Goal: Check status: Check status

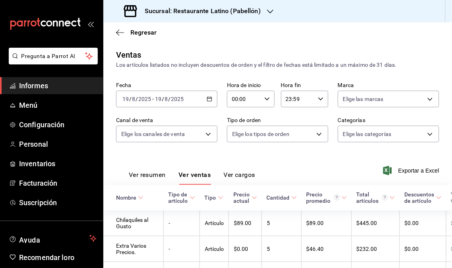
click at [40, 84] on font "Informes" at bounding box center [33, 85] width 29 height 8
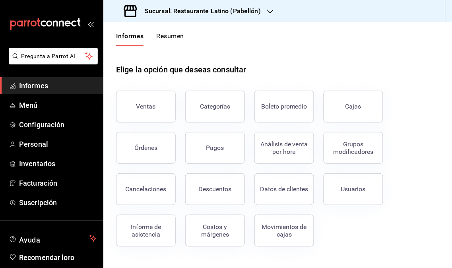
click at [263, 15] on div "Sucursal: Restaurante Latino (Pabellón)" at bounding box center [193, 11] width 167 height 22
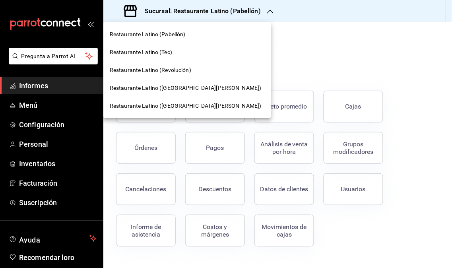
click at [146, 68] on font "Restaurante Latino (Revolución)" at bounding box center [150, 70] width 81 height 6
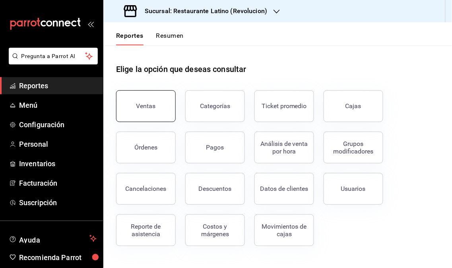
click at [129, 112] on button "Ventas" at bounding box center [146, 106] width 60 height 32
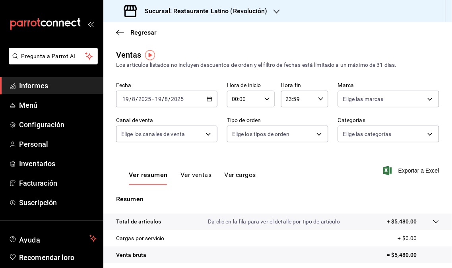
click at [274, 12] on icon "button" at bounding box center [276, 11] width 6 height 6
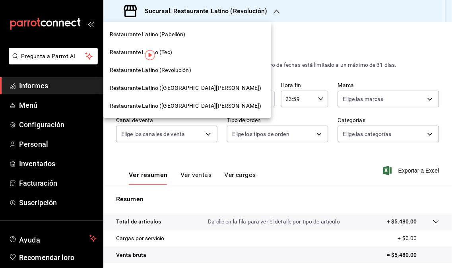
click at [193, 85] on font "Restaurante Latino ([GEOGRAPHIC_DATA][PERSON_NAME])" at bounding box center [186, 88] width 152 height 6
